Goal: Use online tool/utility: Utilize a website feature to perform a specific function

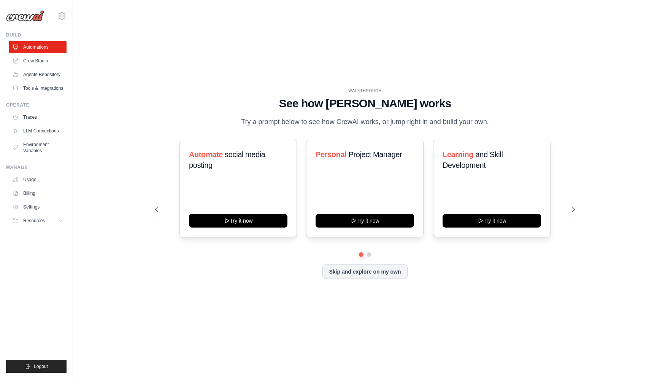
click at [287, 307] on div "WALKTHROUGH See how CrewAI works Try a prompt below to see how CrewAI works, or…" at bounding box center [365, 190] width 560 height 364
click at [40, 60] on link "Crew Studio" at bounding box center [38, 61] width 57 height 12
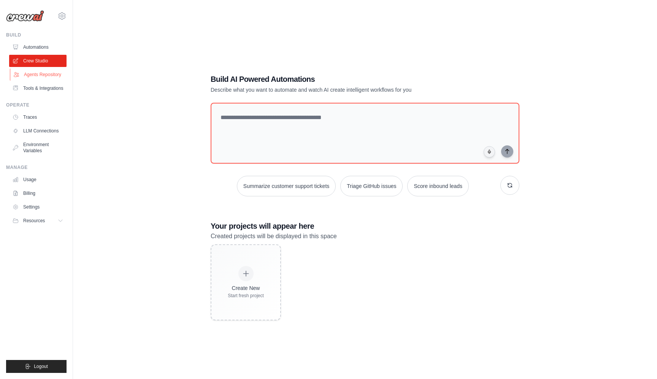
click at [52, 77] on link "Agents Repository" at bounding box center [38, 74] width 57 height 12
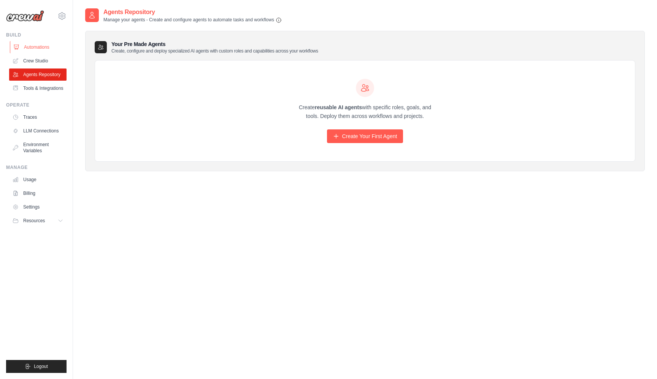
click at [29, 49] on link "Automations" at bounding box center [38, 47] width 57 height 12
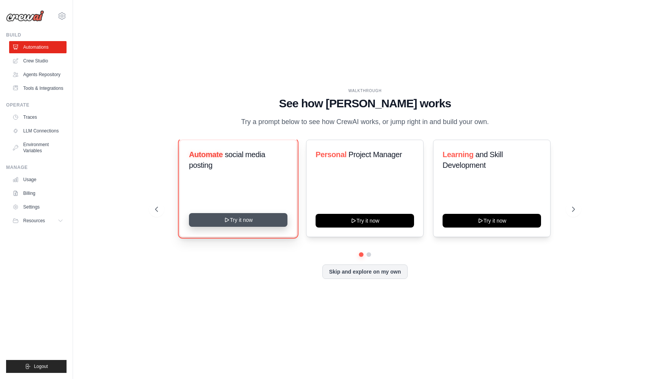
click at [249, 221] on button "Try it now" at bounding box center [238, 220] width 99 height 14
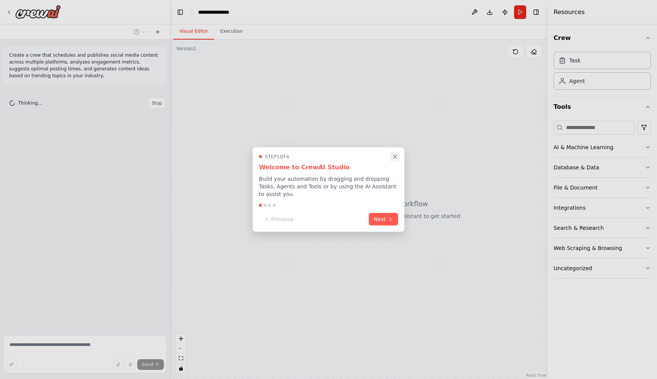
click at [393, 156] on icon "Close walkthrough" at bounding box center [395, 156] width 7 height 7
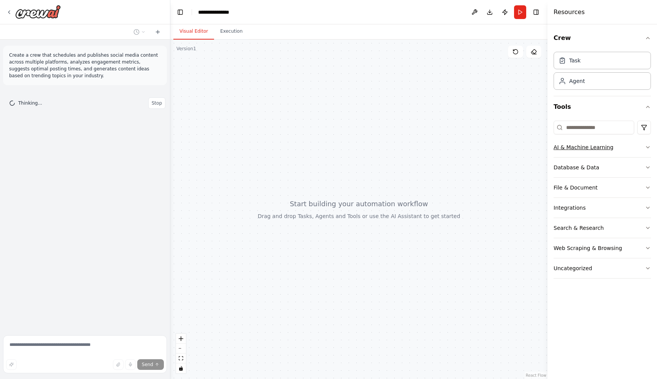
click at [620, 148] on button "AI & Machine Learning" at bounding box center [602, 147] width 97 height 20
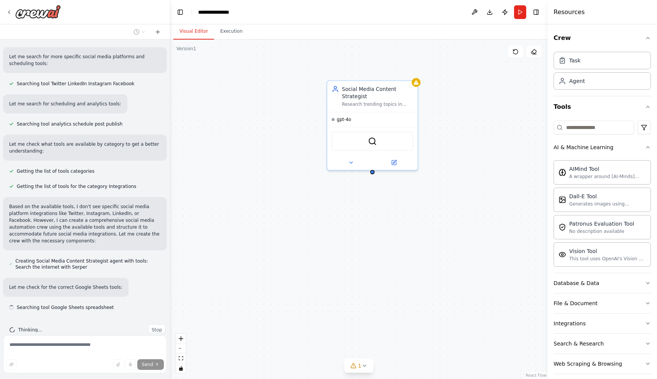
scroll to position [151, 0]
click at [372, 100] on div "Research trending topics in {industry} and generate creative, engaging content …" at bounding box center [377, 103] width 71 height 6
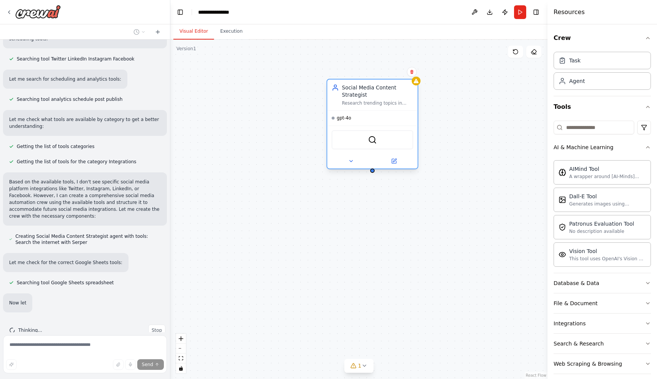
click at [372, 100] on div "Research trending topics in {industry} and generate creative, engaging content …" at bounding box center [377, 103] width 71 height 6
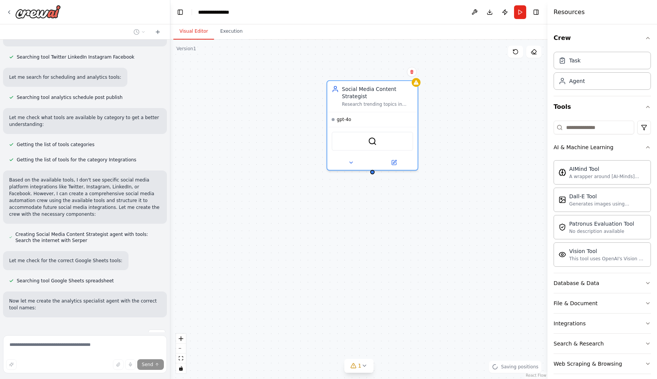
scroll to position [183, 0]
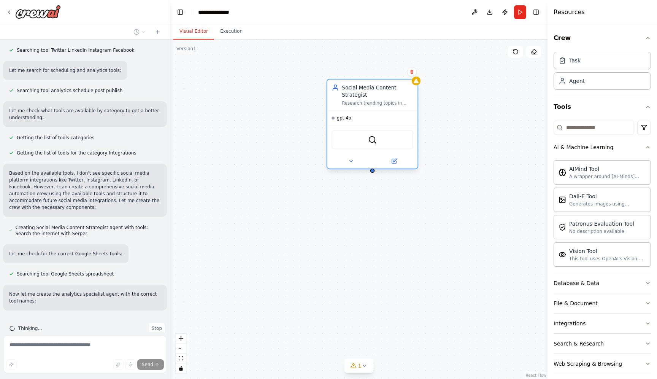
click at [397, 168] on div at bounding box center [372, 161] width 91 height 15
click at [397, 165] on button at bounding box center [393, 161] width 41 height 9
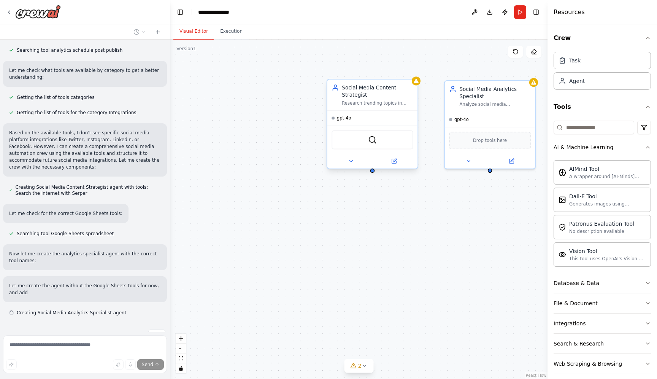
scroll to position [230, 0]
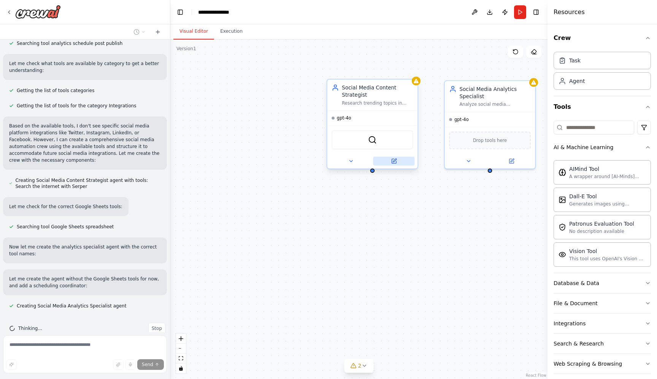
click at [399, 164] on button at bounding box center [393, 161] width 41 height 9
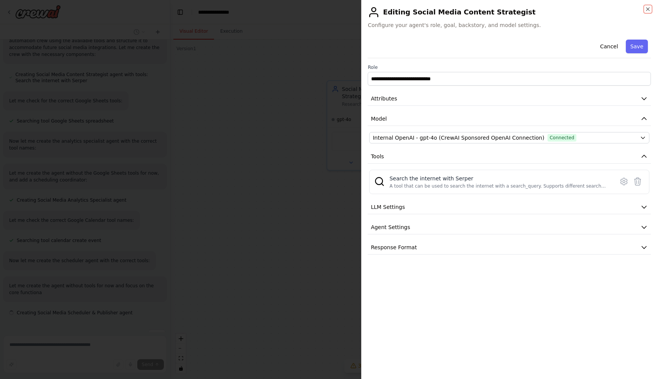
scroll to position [342, 0]
